Goal: Information Seeking & Learning: Learn about a topic

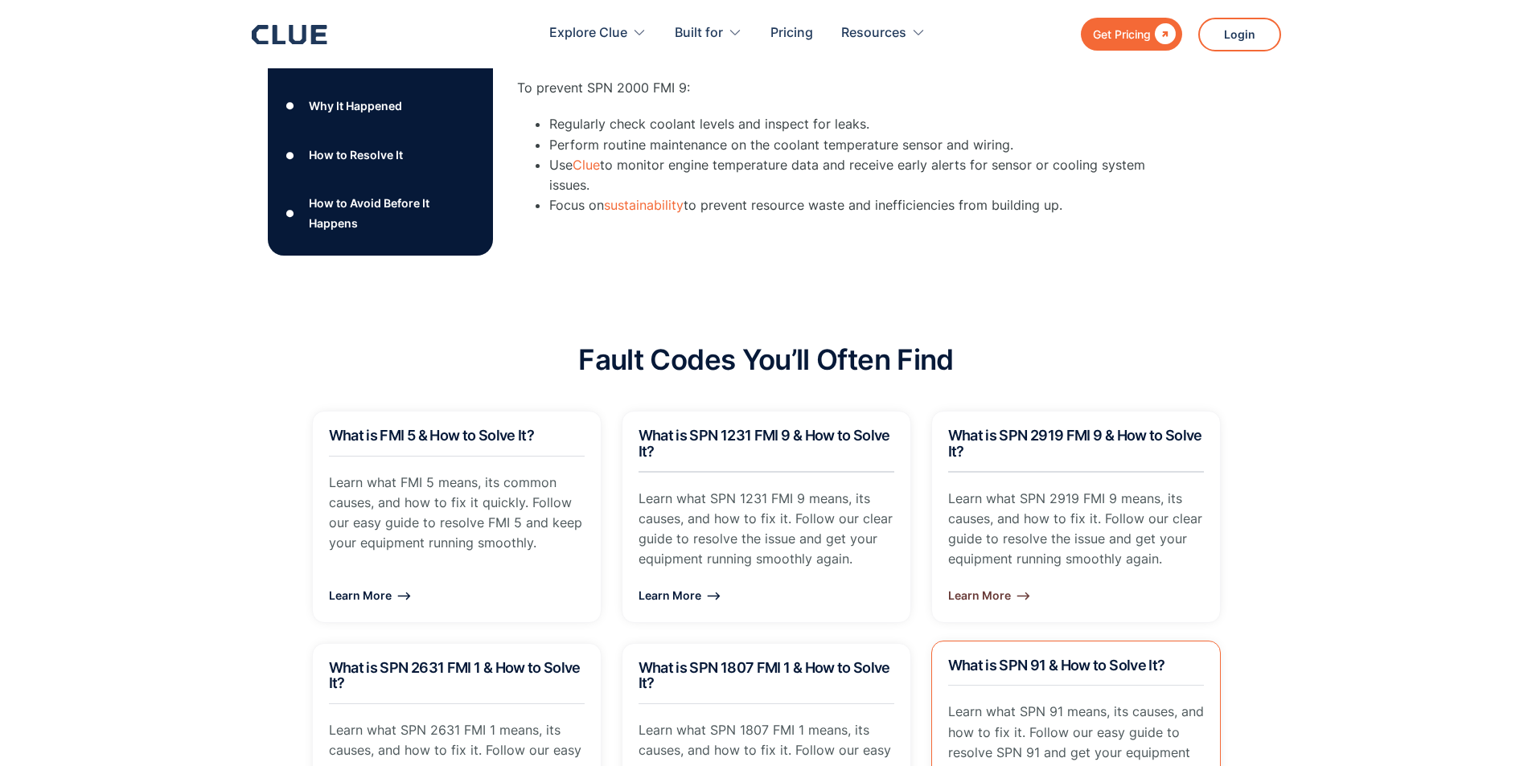
scroll to position [1126, 0]
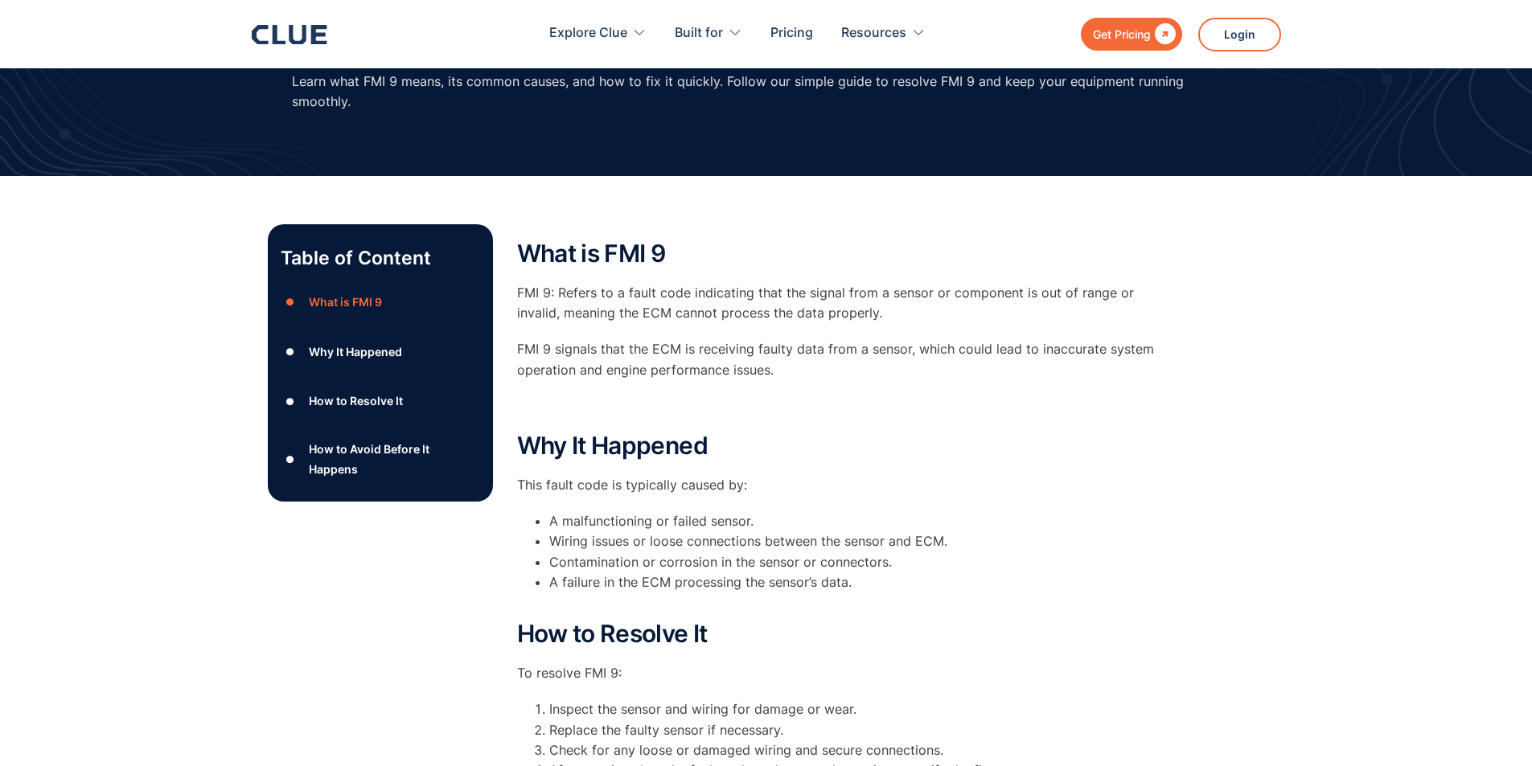
scroll to position [121, 0]
